Goal: Task Accomplishment & Management: Complete application form

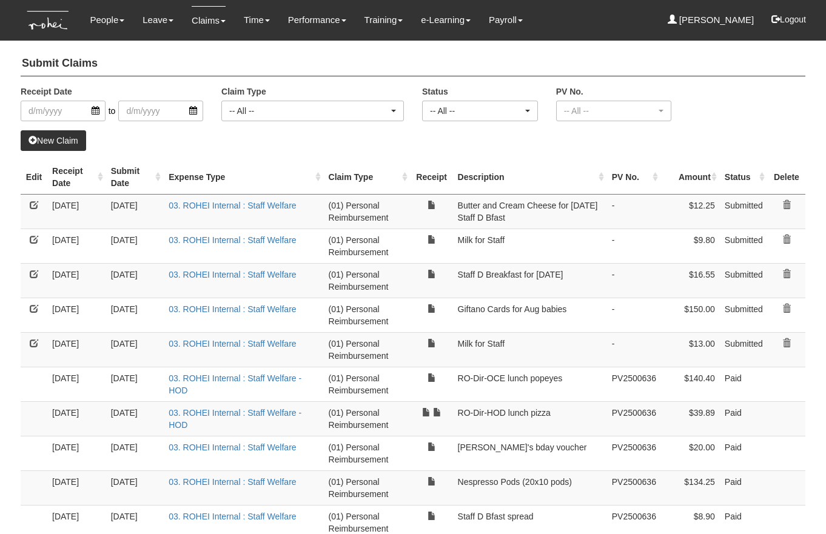
select select "50"
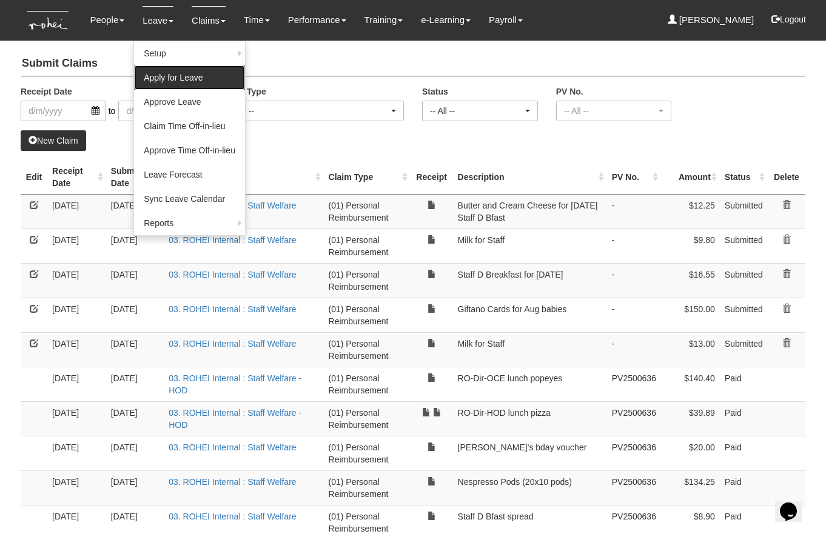
click at [169, 82] on link "Apply for Leave" at bounding box center [189, 77] width 111 height 24
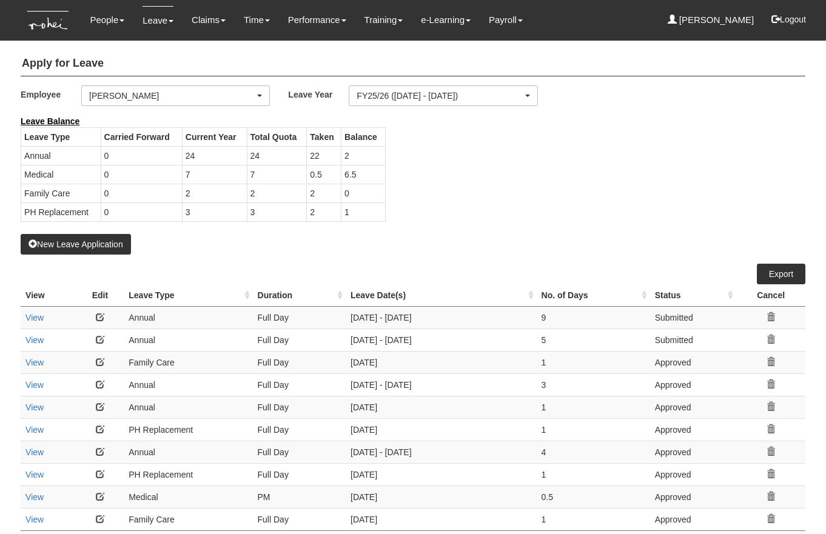
select select "50"
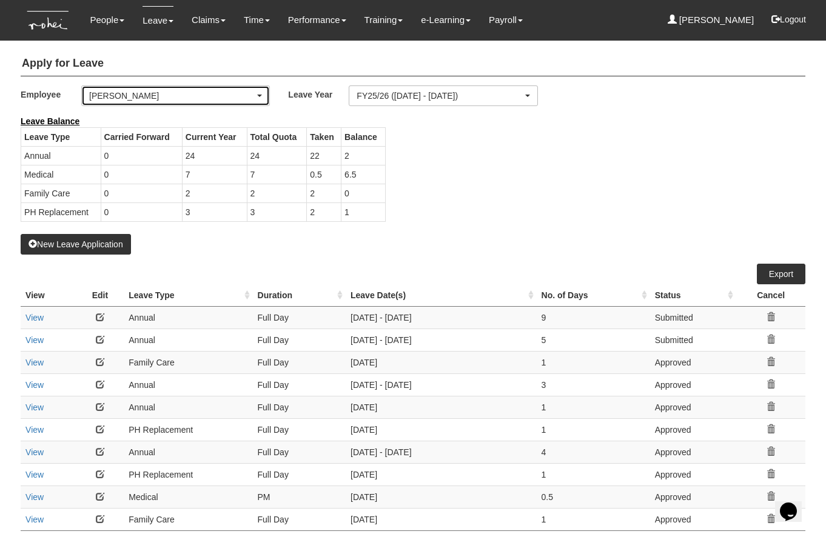
click at [182, 99] on div "[PERSON_NAME]" at bounding box center [171, 96] width 165 height 12
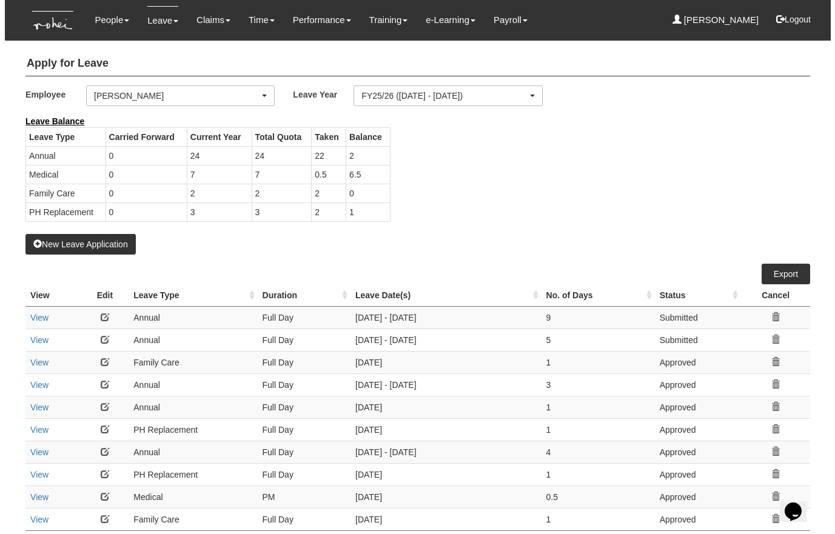
scroll to position [30, 0]
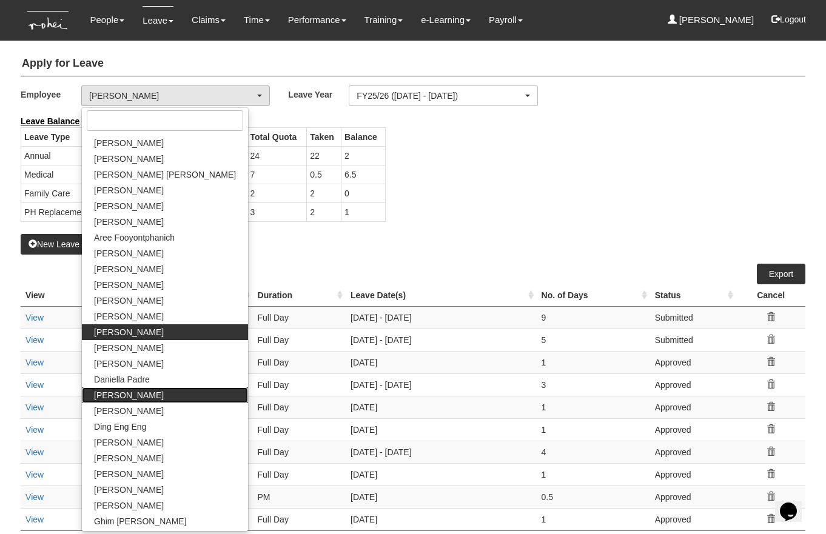
click at [124, 391] on span "[PERSON_NAME]" at bounding box center [129, 395] width 70 height 12
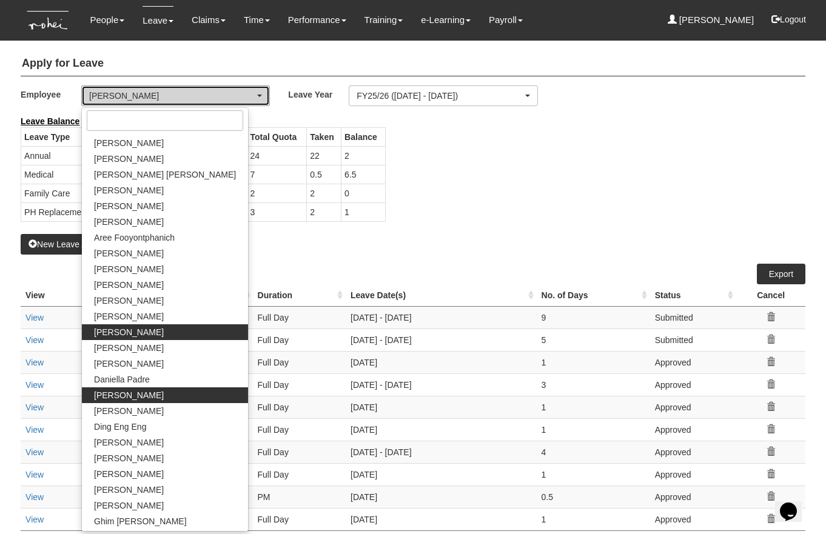
select select "1ae40e68-5a0c-4d70-b50e-45a4e5a72252"
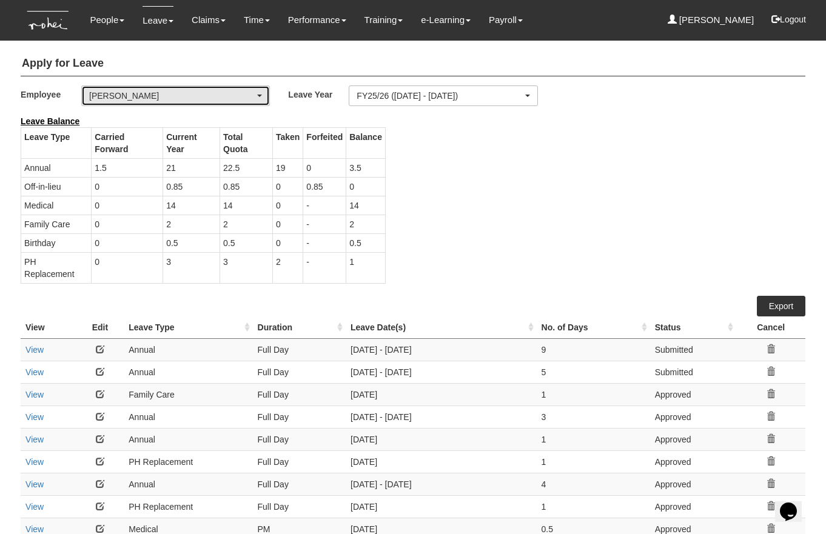
select select "50"
